Goal: Find specific page/section: Find specific page/section

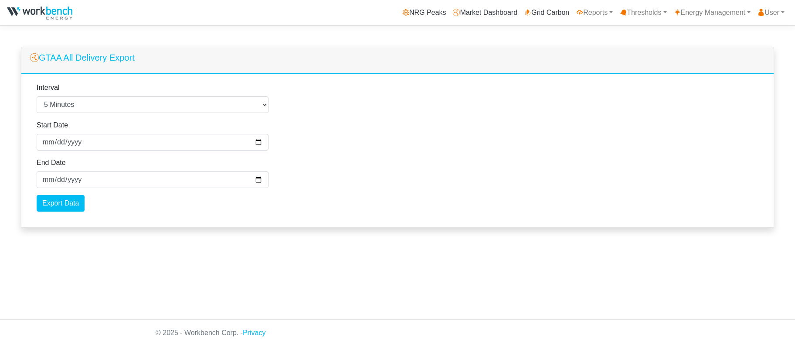
select select "5"
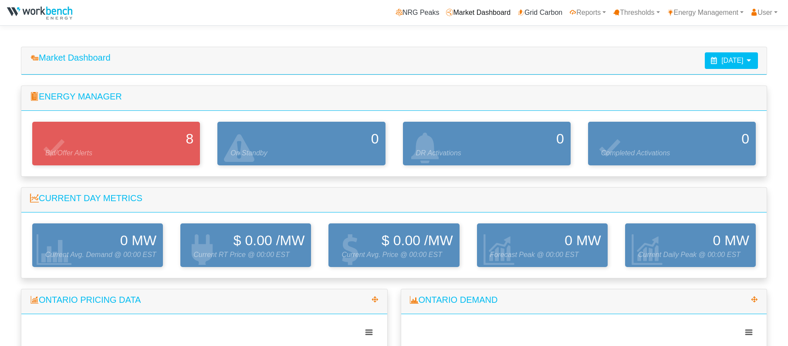
drag, startPoint x: 0, startPoint y: 0, endPoint x: 486, endPoint y: 10, distance: 485.9
click at [486, 10] on link "Market Dashboard" at bounding box center [478, 12] width 71 height 17
